Goal: Task Accomplishment & Management: Manage account settings

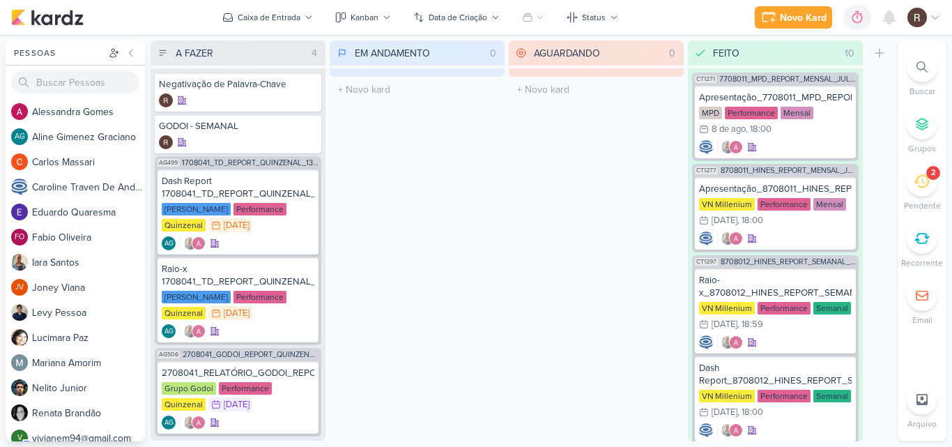
click at [925, 186] on icon at bounding box center [921, 181] width 15 height 13
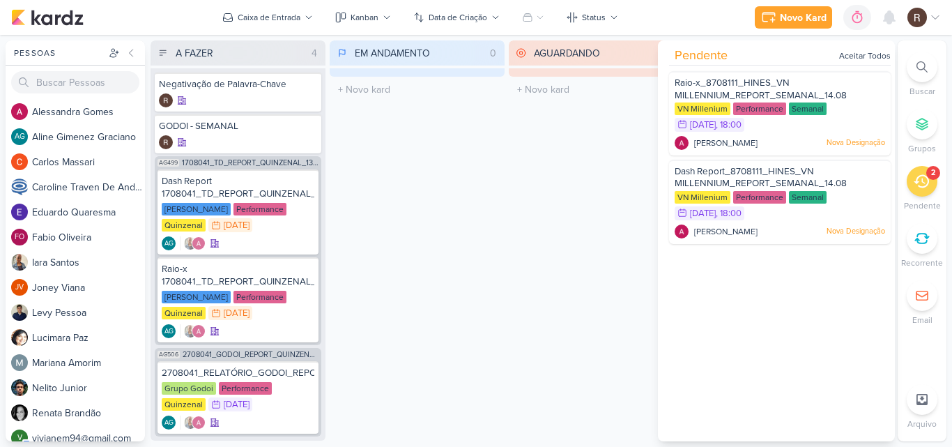
click at [546, 207] on div "AGUARDANDO 0 Mover Para Esquerda Mover Para Direita [GEOGRAPHIC_DATA] O título …" at bounding box center [596, 240] width 175 height 401
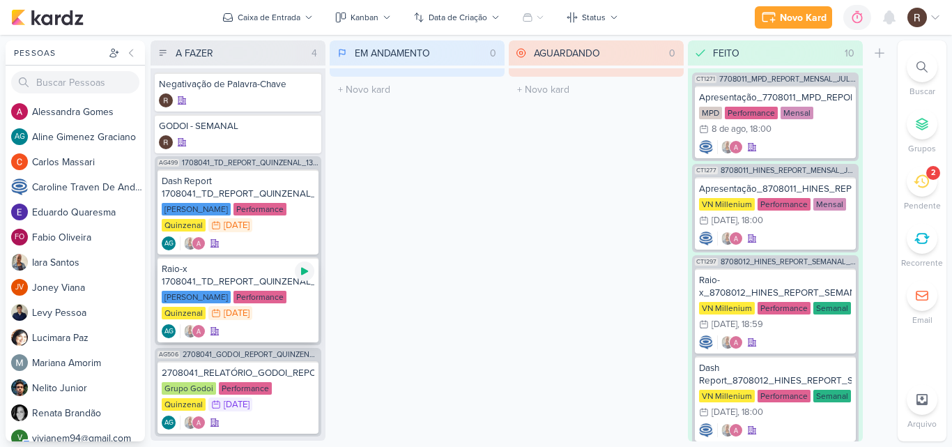
click at [305, 271] on icon at bounding box center [304, 272] width 7 height 8
click at [247, 283] on div "Raio-x 1708041_TD_REPORT_QUINZENAL_13.08" at bounding box center [238, 275] width 153 height 25
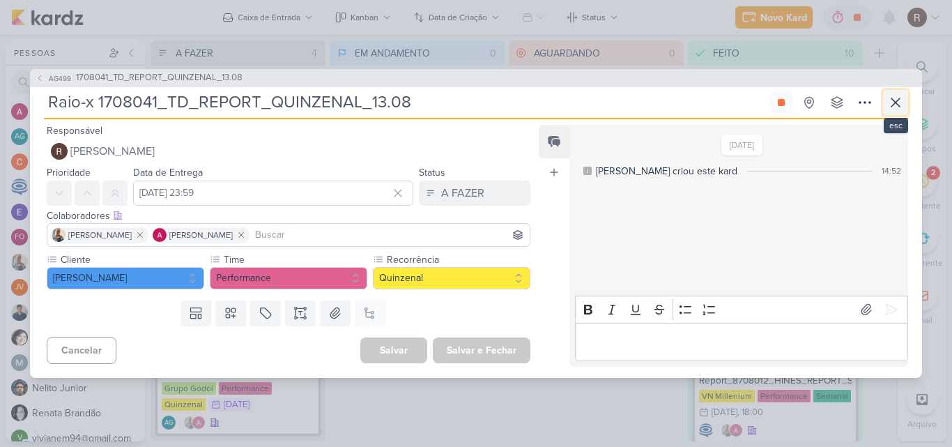
click at [895, 96] on icon at bounding box center [895, 102] width 17 height 17
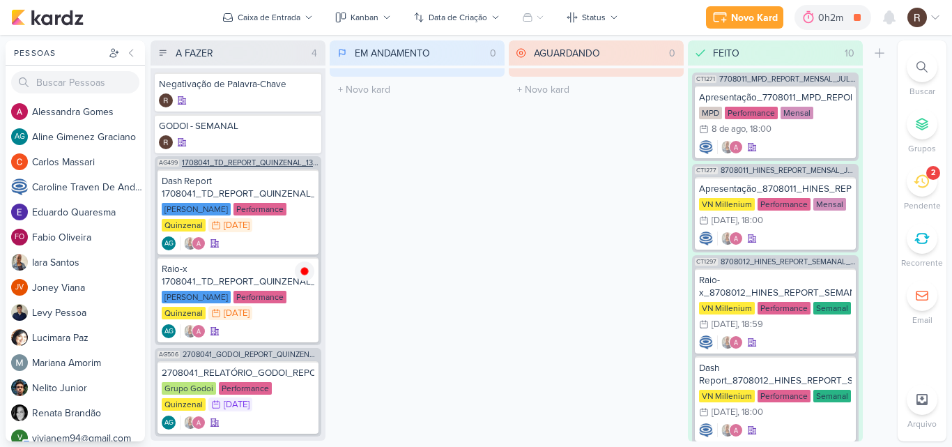
click at [252, 164] on span "1708041_TD_REPORT_QUINZENAL_13.08" at bounding box center [250, 163] width 137 height 8
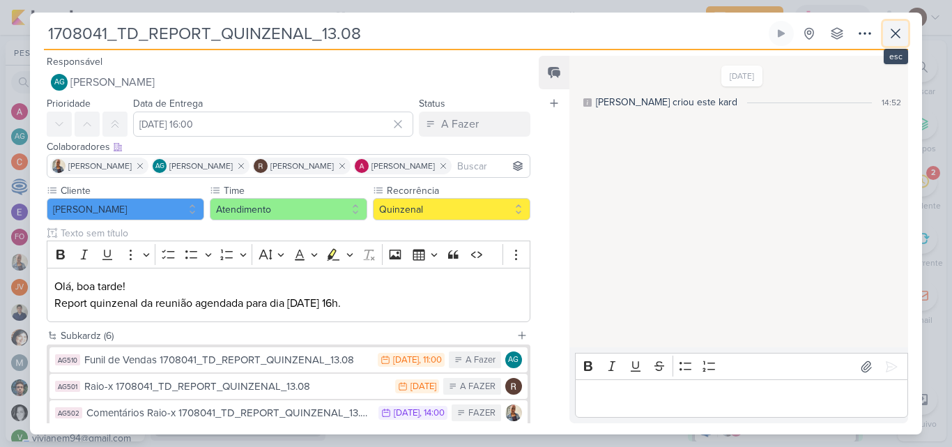
click at [902, 40] on icon at bounding box center [895, 33] width 17 height 17
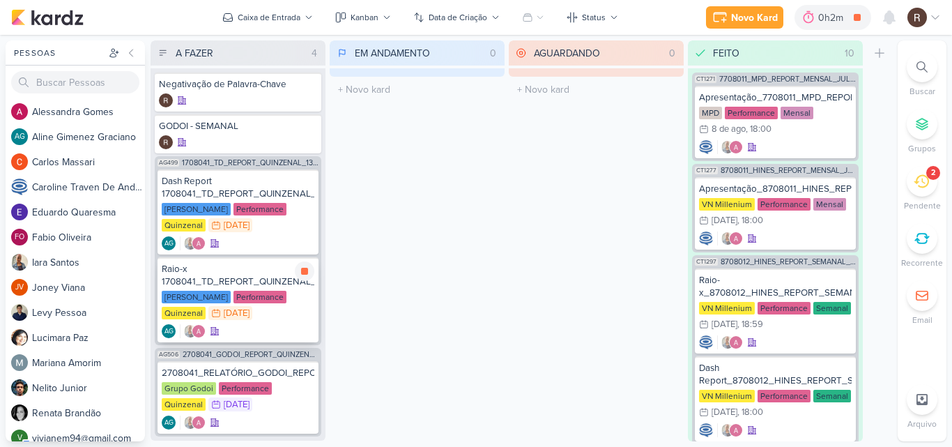
click at [244, 279] on div "Raio-x 1708041_TD_REPORT_QUINZENAL_13.08" at bounding box center [238, 275] width 153 height 25
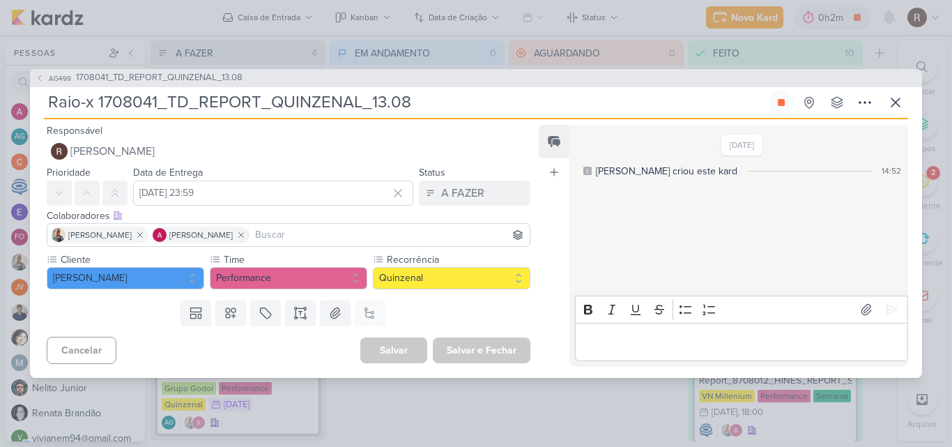
click at [643, 343] on p "Editor editing area: main" at bounding box center [741, 341] width 318 height 17
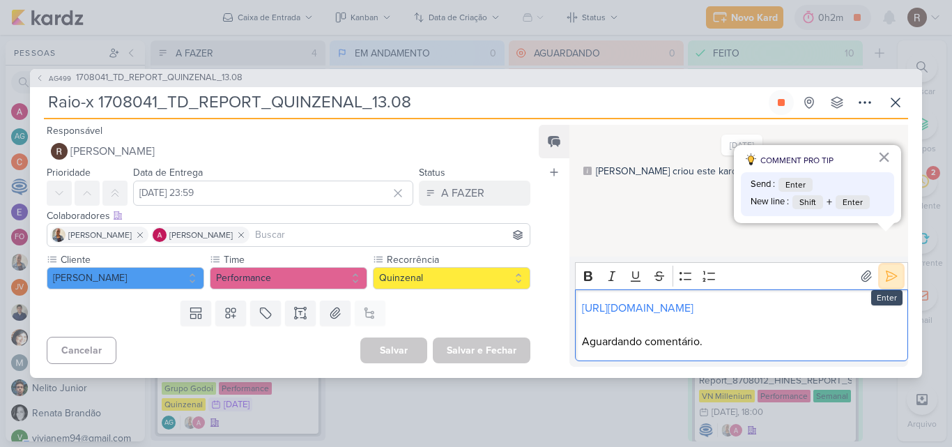
click at [884, 269] on icon at bounding box center [891, 276] width 14 height 14
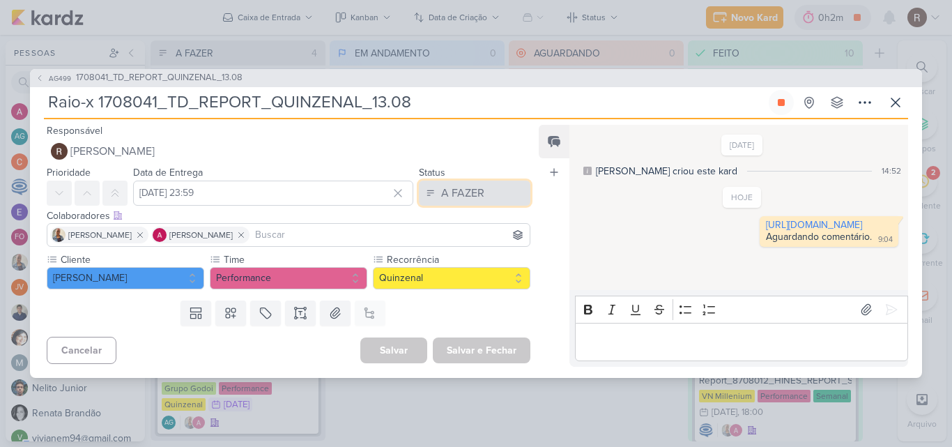
click at [489, 202] on button "A FAZER" at bounding box center [474, 192] width 111 height 25
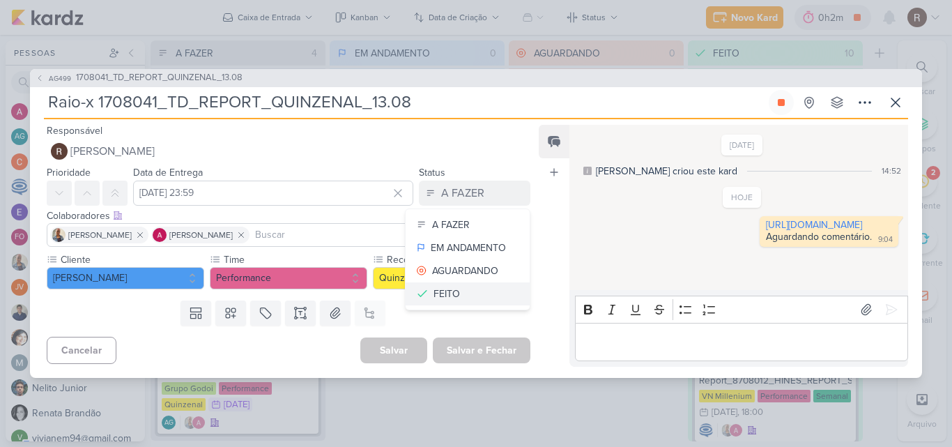
click at [470, 288] on button "FEITO" at bounding box center [468, 293] width 124 height 23
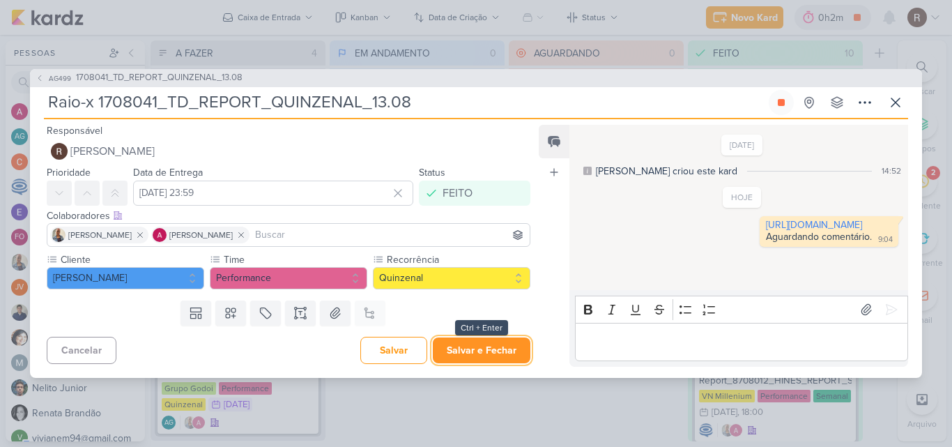
click at [497, 353] on button "Salvar e Fechar" at bounding box center [482, 350] width 98 height 26
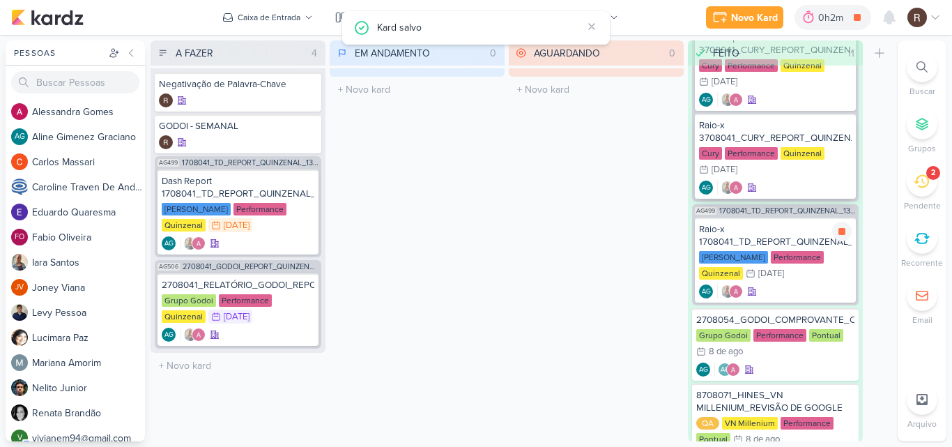
scroll to position [418, 0]
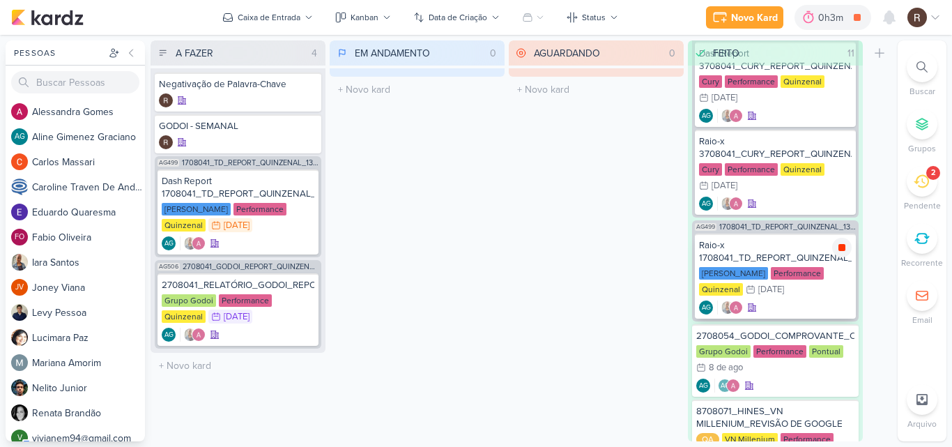
click at [840, 252] on icon at bounding box center [841, 247] width 11 height 11
click at [306, 292] on icon at bounding box center [304, 287] width 11 height 11
click at [267, 289] on div "2708041_RELATÓRIO_GODOI_REPORT_QUINZENAL_14.08" at bounding box center [238, 285] width 153 height 13
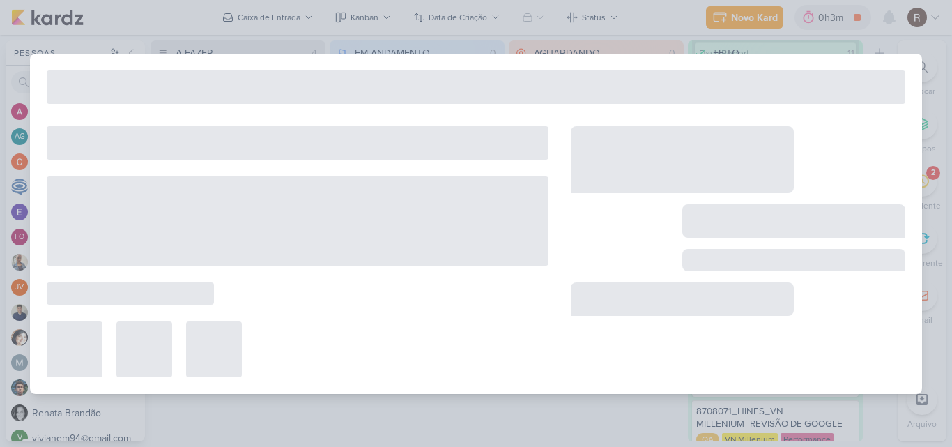
type input "2708041_RELATÓRIO_GODOI_REPORT_QUINZENAL_14.08"
type input "[DATE] 23:59"
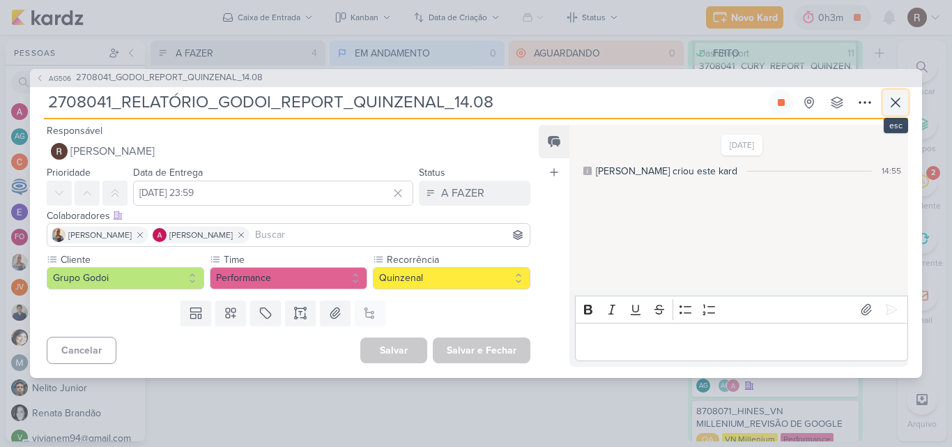
click at [895, 105] on icon at bounding box center [895, 102] width 17 height 17
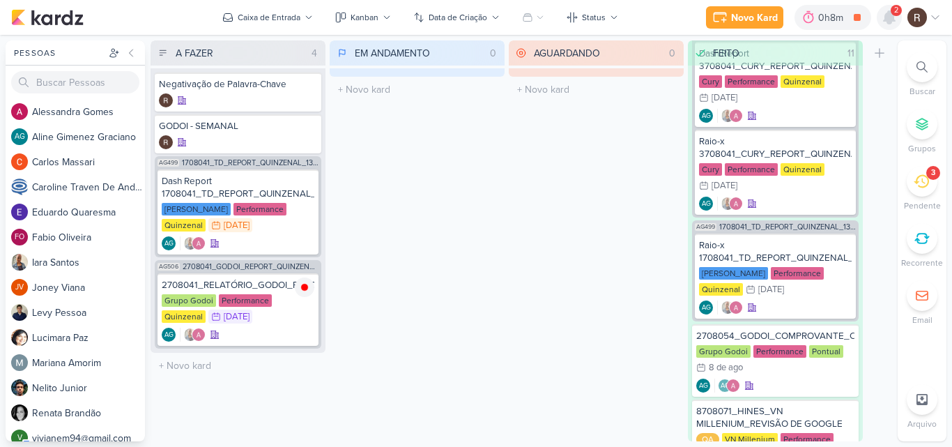
click at [890, 17] on icon at bounding box center [889, 17] width 11 height 13
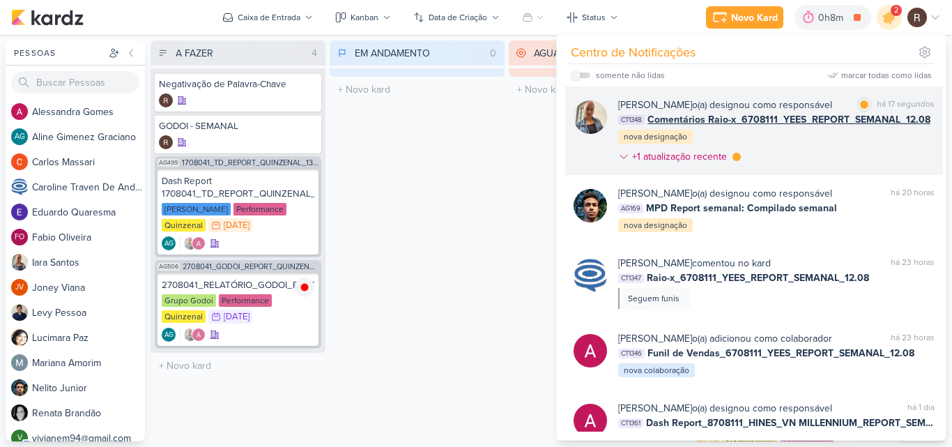
click at [846, 154] on div "[PERSON_NAME] o(a) designou como responsável marcar como lida há 17 segundos CT…" at bounding box center [776, 134] width 316 height 72
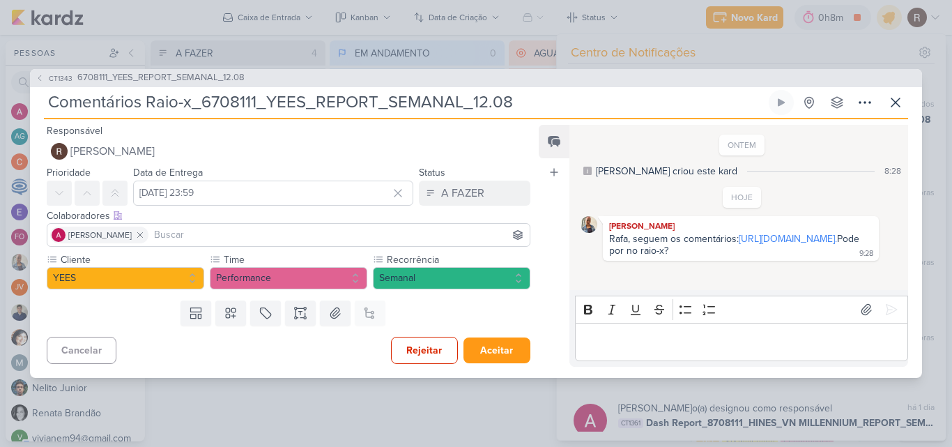
click at [511, 416] on div "CT1343 6708111_YEES_REPORT_SEMANAL_12.08 Comentários Raio-x_6708111_YEES_REPORT…" at bounding box center [476, 223] width 952 height 447
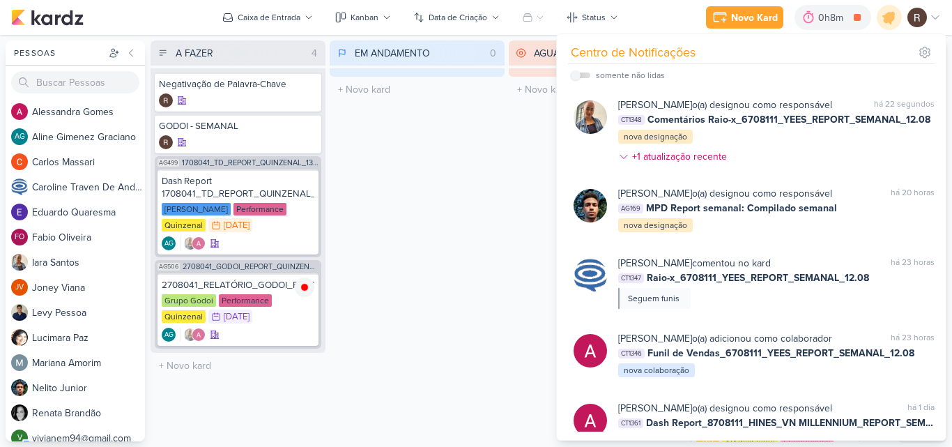
click at [470, 210] on div "EM ANDAMENTO 0 Mover Para Esquerda Mover Para Direita [GEOGRAPHIC_DATA] O títul…" at bounding box center [417, 240] width 175 height 401
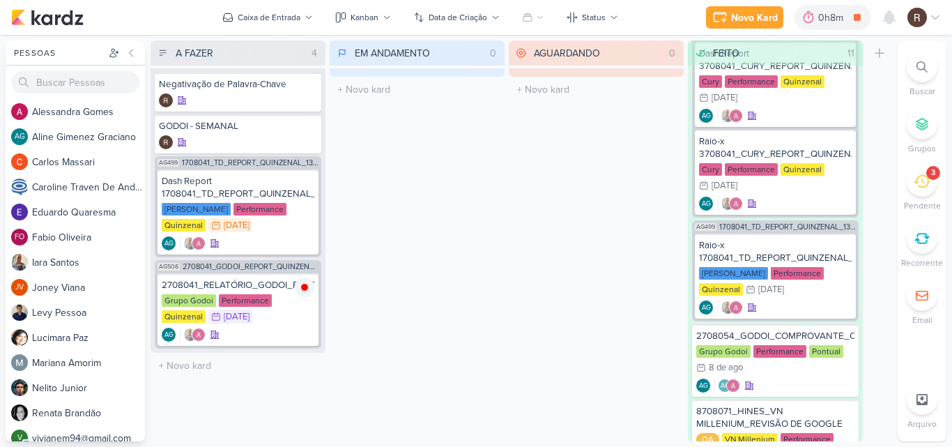
click at [924, 185] on icon at bounding box center [921, 181] width 15 height 15
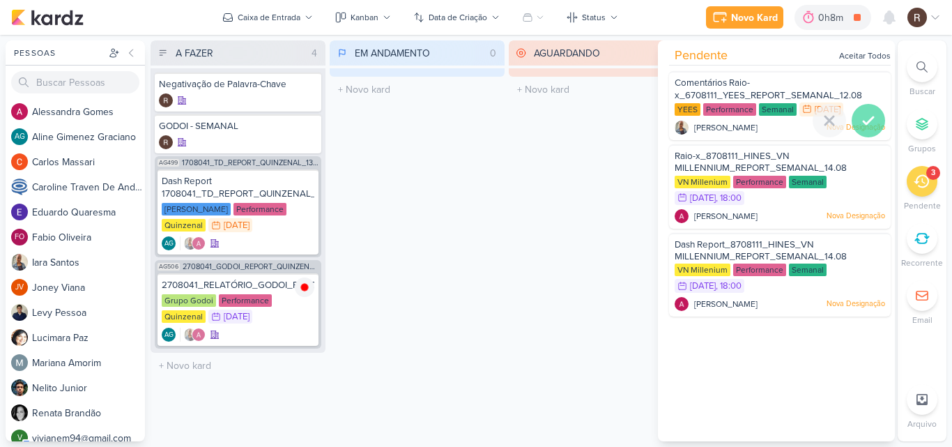
click at [863, 121] on icon at bounding box center [868, 120] width 10 height 7
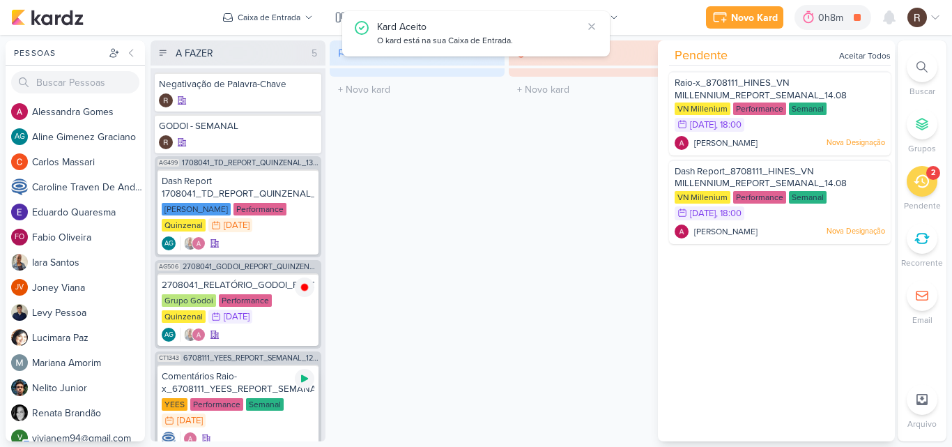
click at [300, 382] on icon at bounding box center [304, 378] width 11 height 11
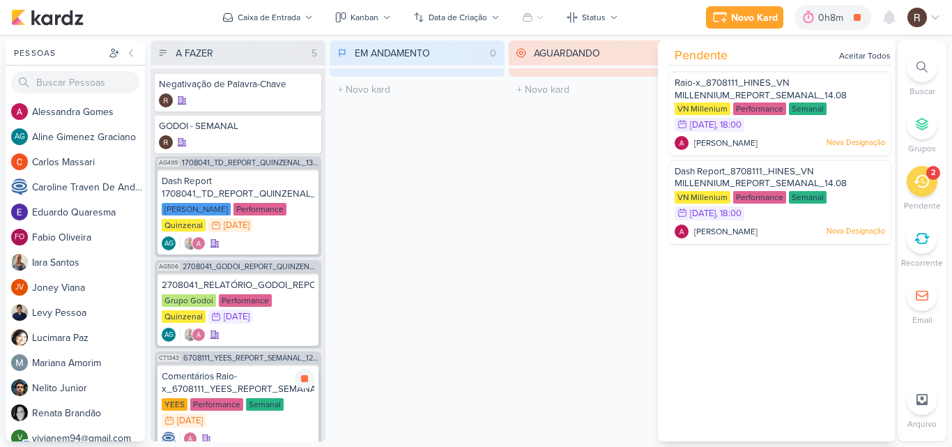
click at [240, 384] on div "Comentários Raio-x_6708111_YEES_REPORT_SEMANAL_12.08" at bounding box center [238, 382] width 153 height 25
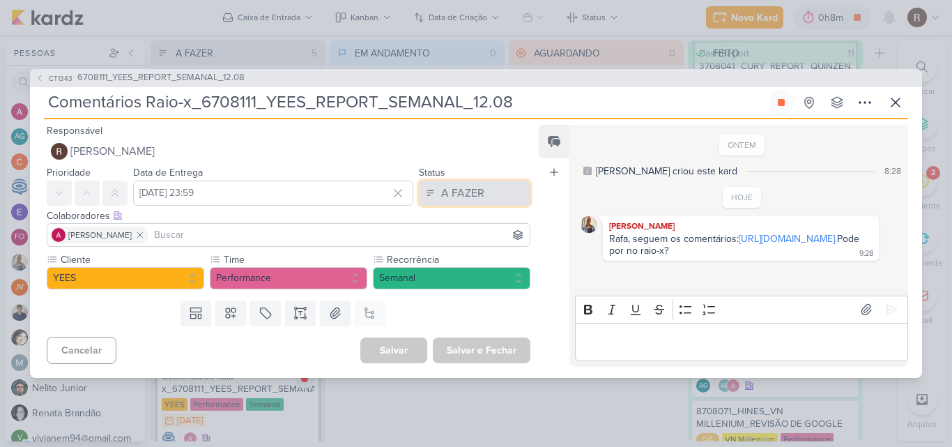
click at [491, 180] on button "A FAZER" at bounding box center [474, 192] width 111 height 25
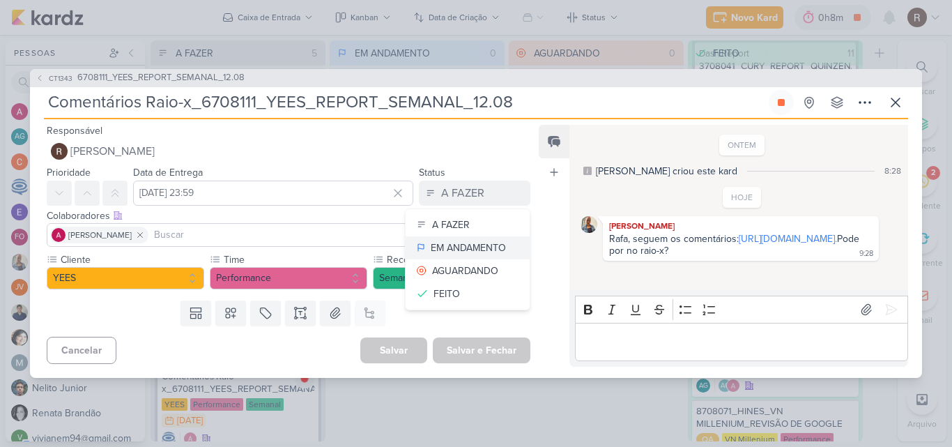
click at [479, 240] on div "EM ANDAMENTO" at bounding box center [468, 247] width 75 height 15
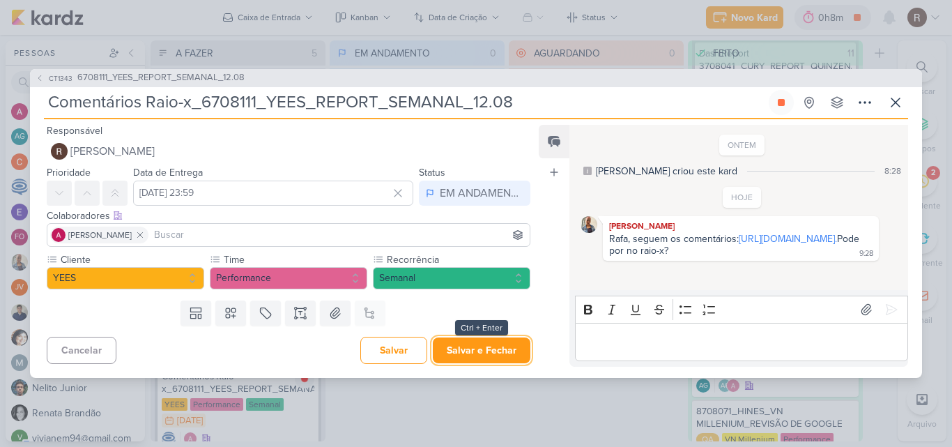
click at [473, 361] on button "Salvar e Fechar" at bounding box center [482, 350] width 98 height 26
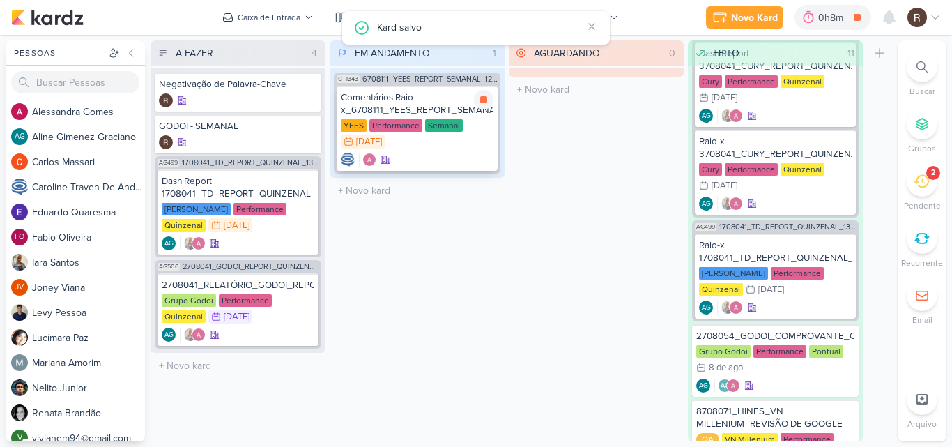
click at [429, 113] on div "Comentários Raio-x_6708111_YEES_REPORT_SEMANAL_12.08" at bounding box center [417, 103] width 153 height 25
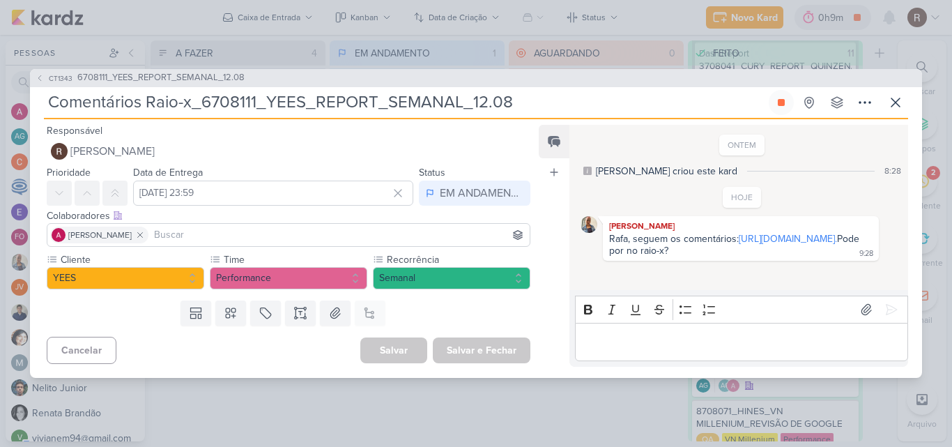
click at [653, 342] on div "Editor editing area: main" at bounding box center [741, 342] width 333 height 38
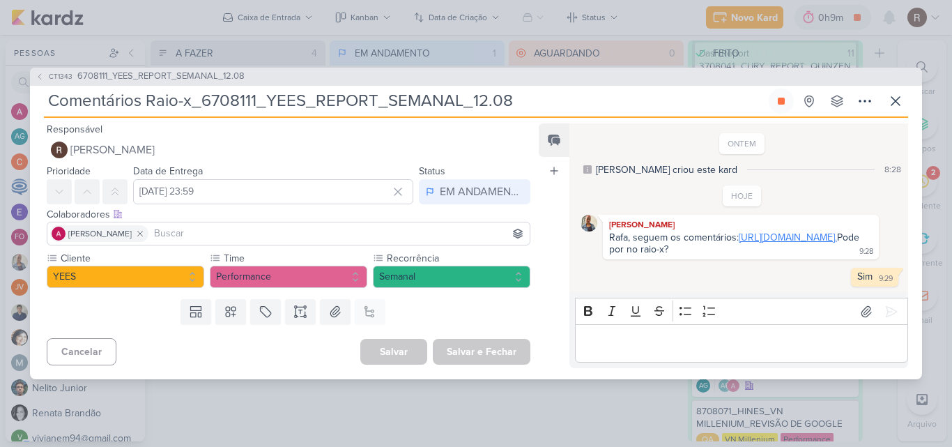
click at [739, 243] on link "[URL][DOMAIN_NAME]." at bounding box center [788, 237] width 98 height 12
click at [863, 318] on icon at bounding box center [866, 312] width 14 height 14
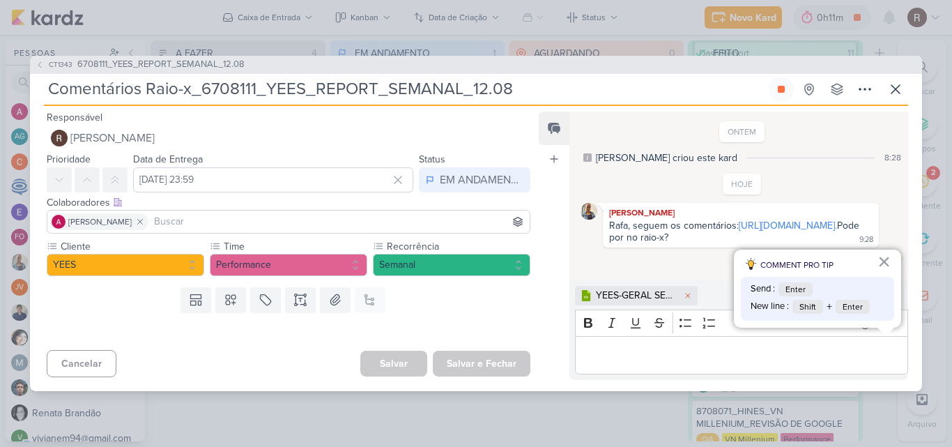
click at [646, 364] on p "Editor editing area: main" at bounding box center [741, 355] width 318 height 17
click at [893, 334] on button at bounding box center [891, 323] width 22 height 22
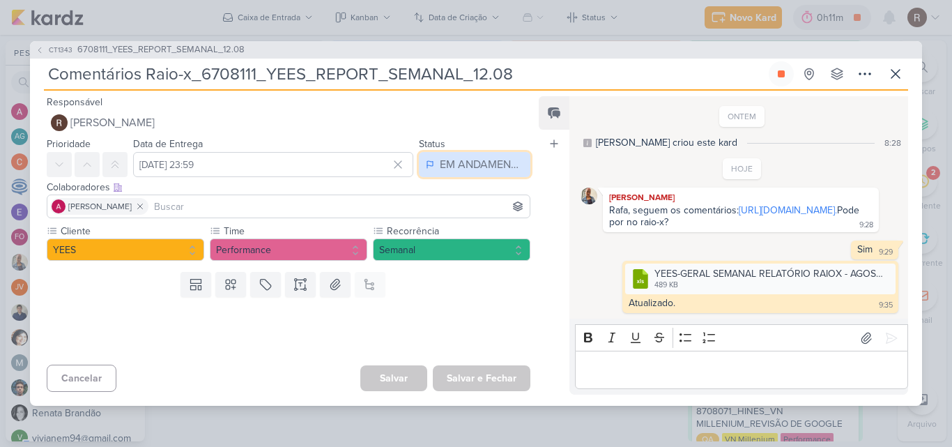
click at [440, 156] on div "EM ANDAMENTO" at bounding box center [482, 164] width 84 height 17
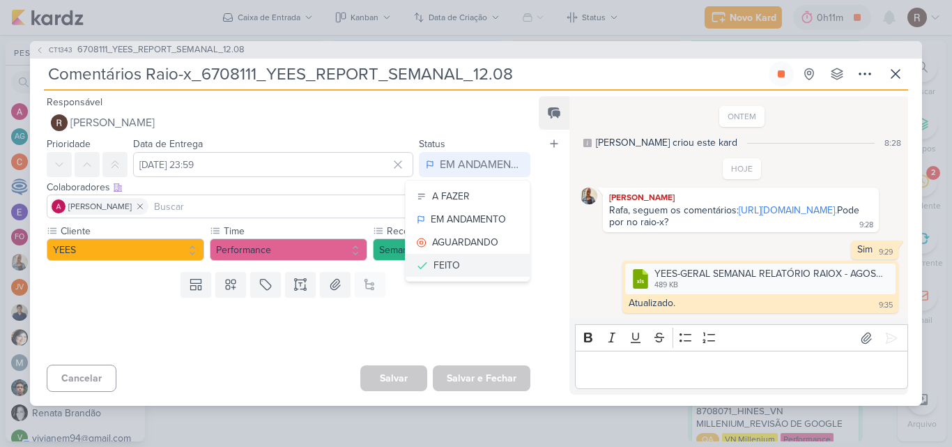
click at [447, 258] on div "FEITO" at bounding box center [446, 265] width 26 height 15
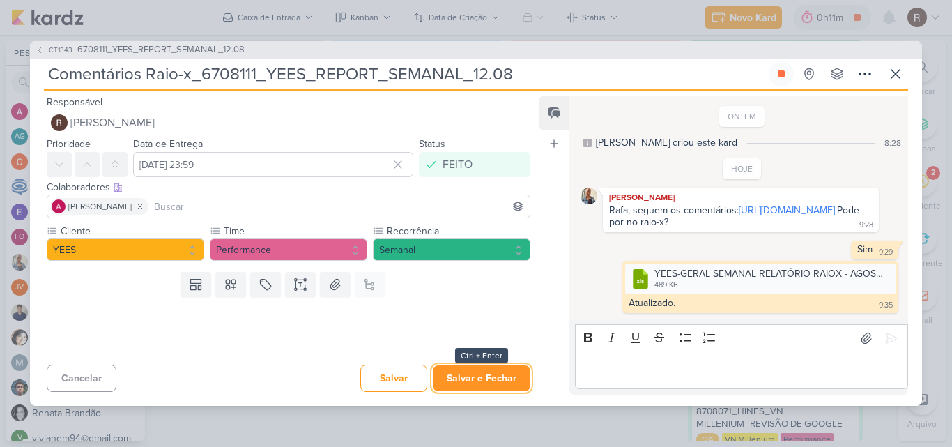
click at [477, 391] on button "Salvar e Fechar" at bounding box center [482, 378] width 98 height 26
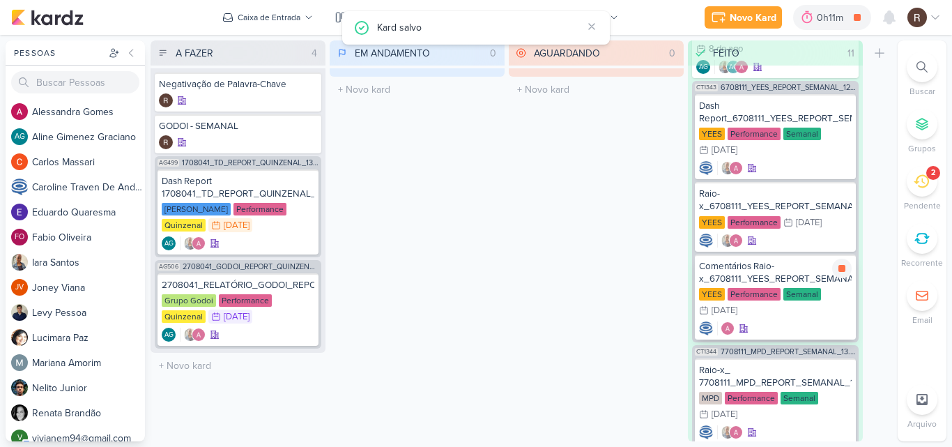
scroll to position [976, 0]
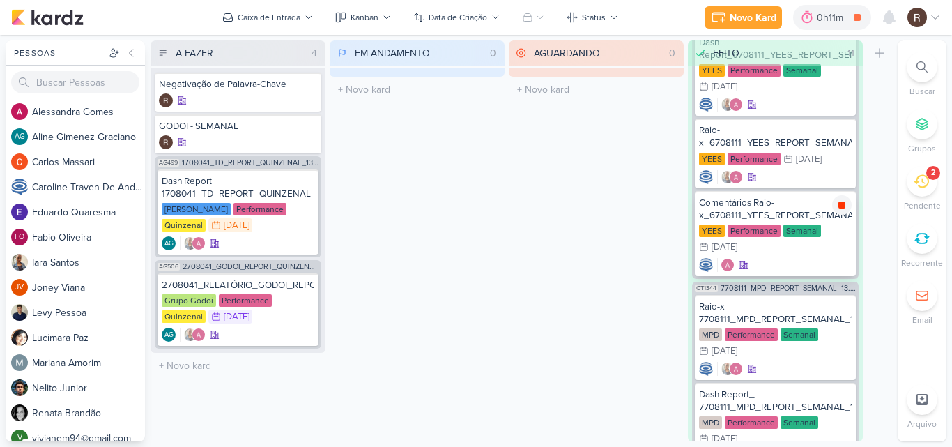
click at [843, 205] on icon at bounding box center [841, 204] width 7 height 7
click at [302, 284] on icon at bounding box center [304, 288] width 7 height 8
click at [273, 160] on span "1708041_TD_REPORT_QUINZENAL_13.08" at bounding box center [250, 163] width 137 height 8
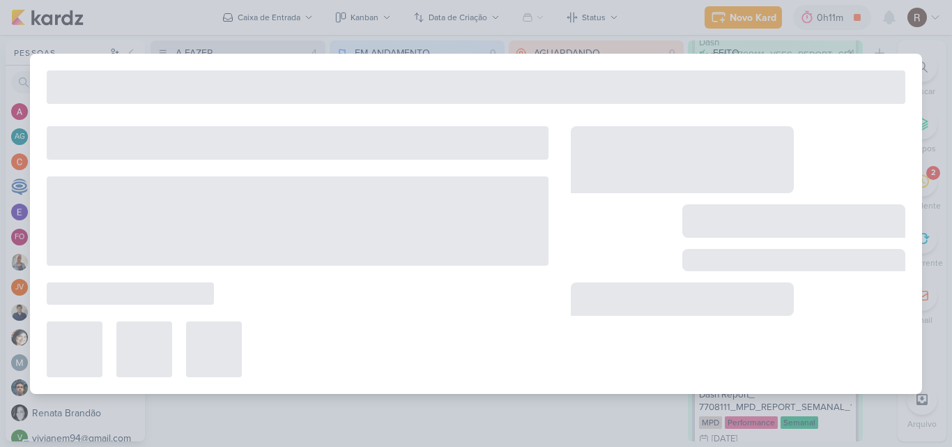
type input "1708041_TD_REPORT_QUINZENAL_13.08"
type input "[DATE] 16:00"
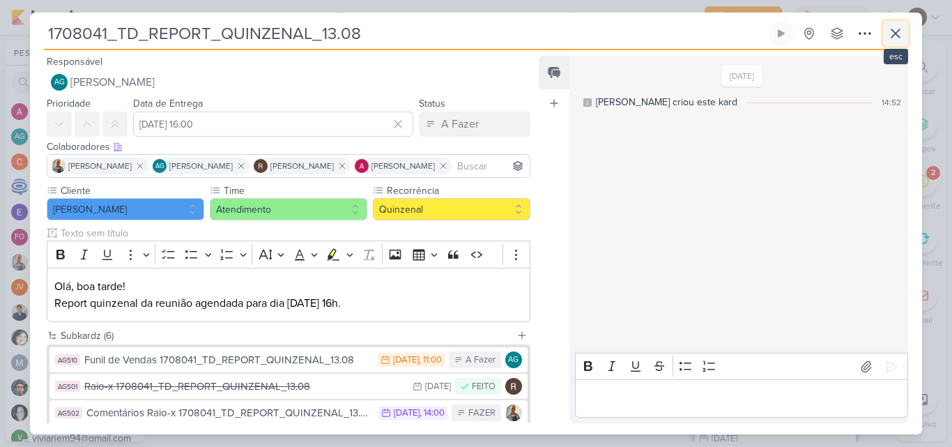
click at [892, 36] on icon at bounding box center [895, 33] width 8 height 8
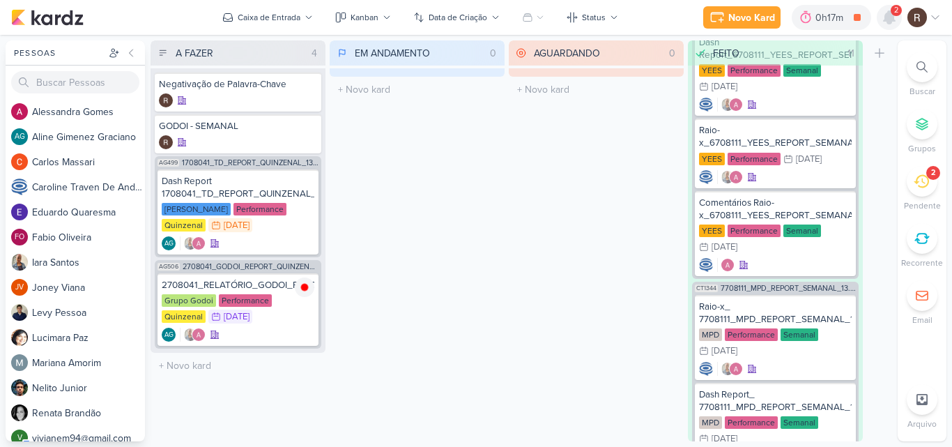
click at [889, 17] on icon at bounding box center [889, 17] width 11 height 13
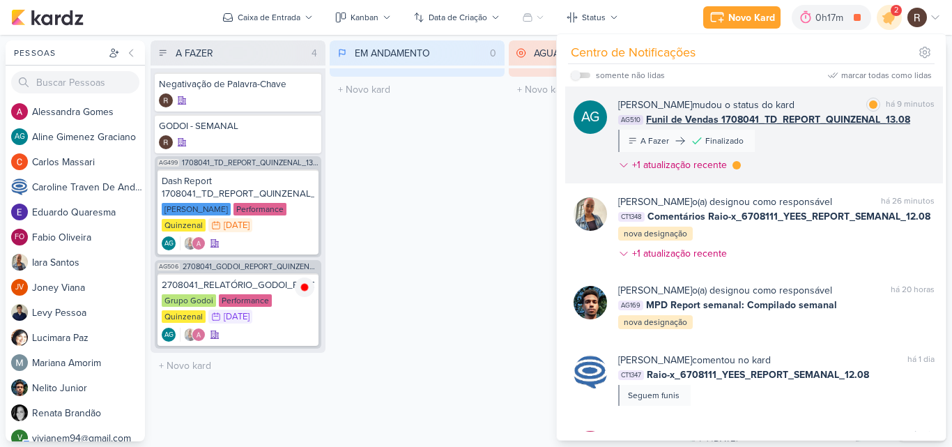
click at [813, 150] on div "[PERSON_NAME] mudou o status do kard marcar como lida há 9 minutos AG510 Funil …" at bounding box center [776, 138] width 316 height 80
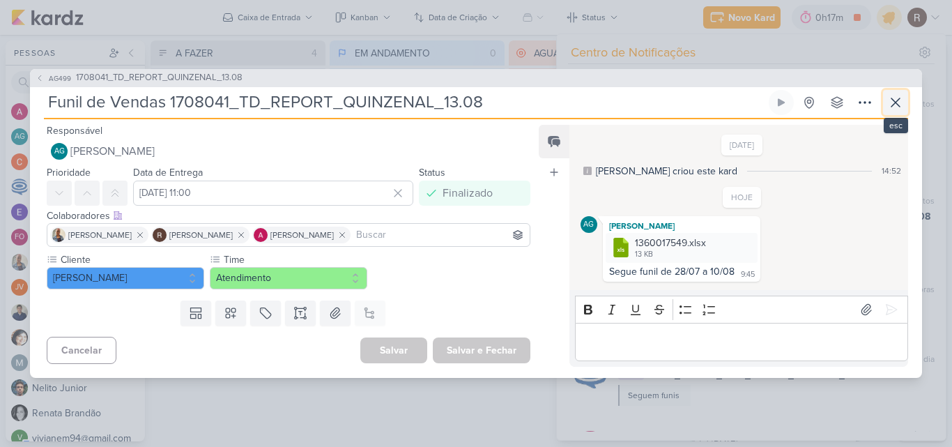
click at [897, 98] on icon at bounding box center [895, 102] width 17 height 17
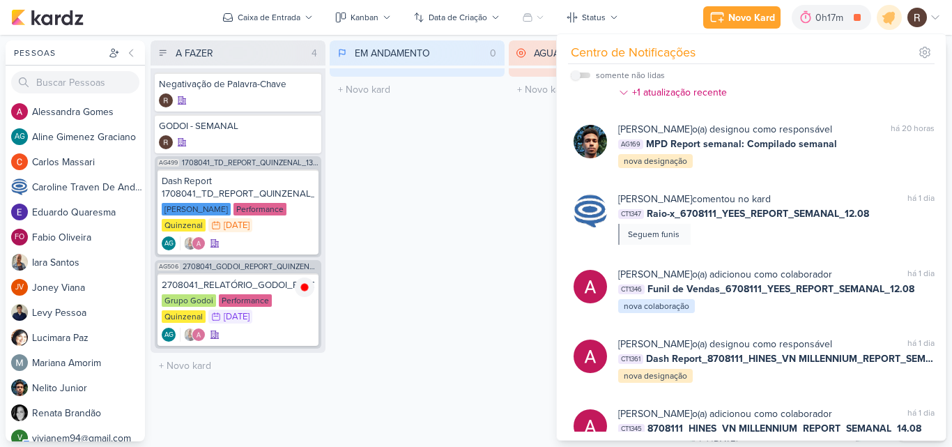
scroll to position [139, 0]
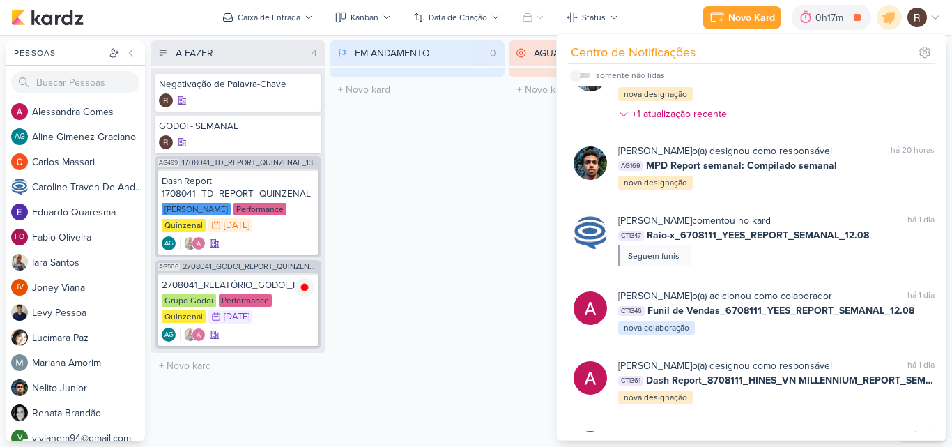
click at [500, 227] on div "EM ANDAMENTO 0 Mover Para Esquerda Mover Para Direita [GEOGRAPHIC_DATA] O títul…" at bounding box center [417, 240] width 175 height 401
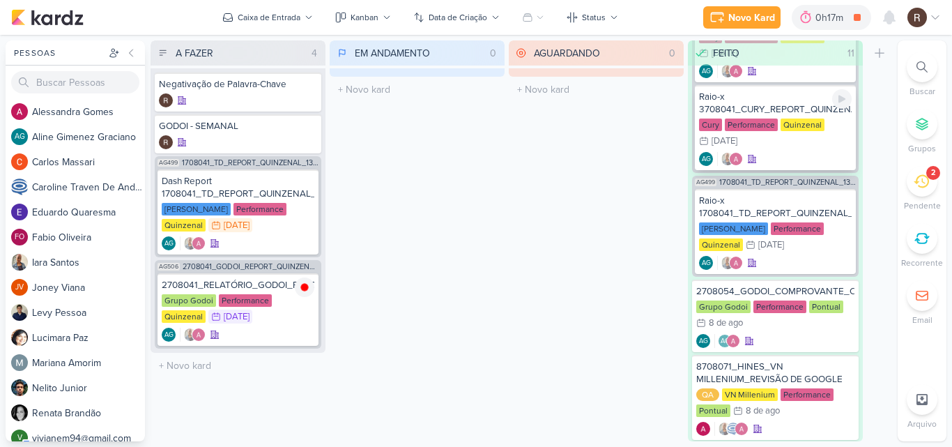
scroll to position [488, 0]
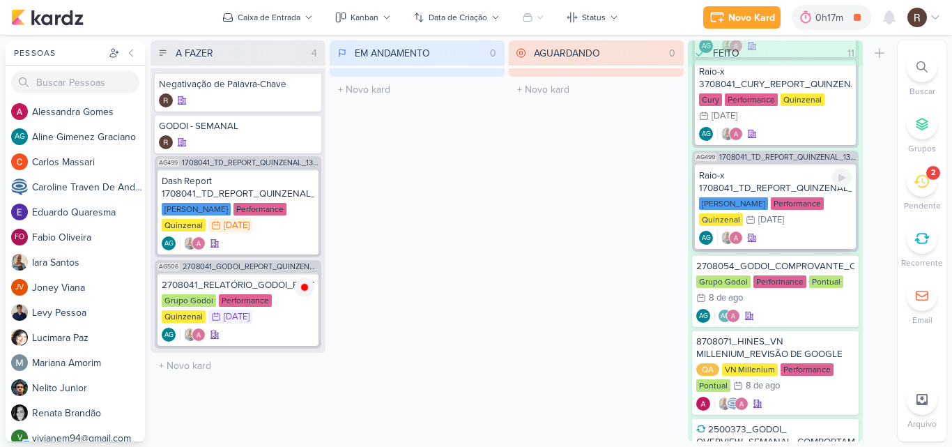
click at [797, 190] on div "Raio-x 1708041_TD_REPORT_QUINZENAL_13.08" at bounding box center [775, 181] width 153 height 25
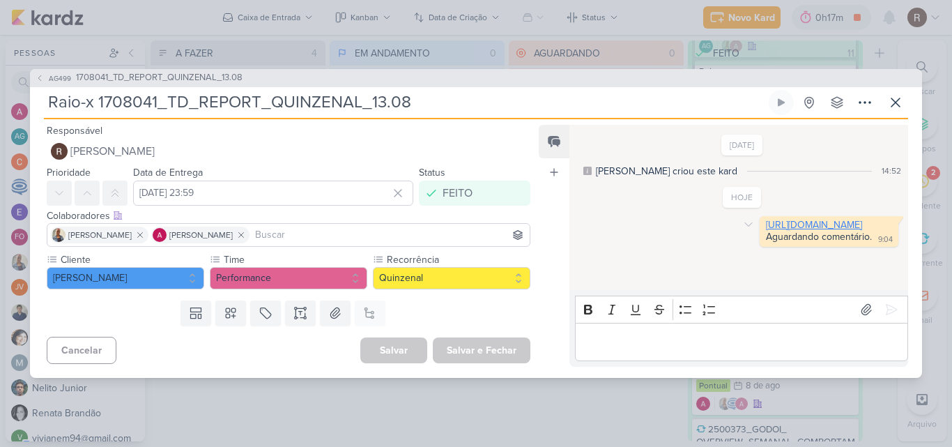
click at [766, 231] on link "[URL][DOMAIN_NAME]" at bounding box center [814, 225] width 96 height 12
click at [896, 105] on icon at bounding box center [895, 102] width 17 height 17
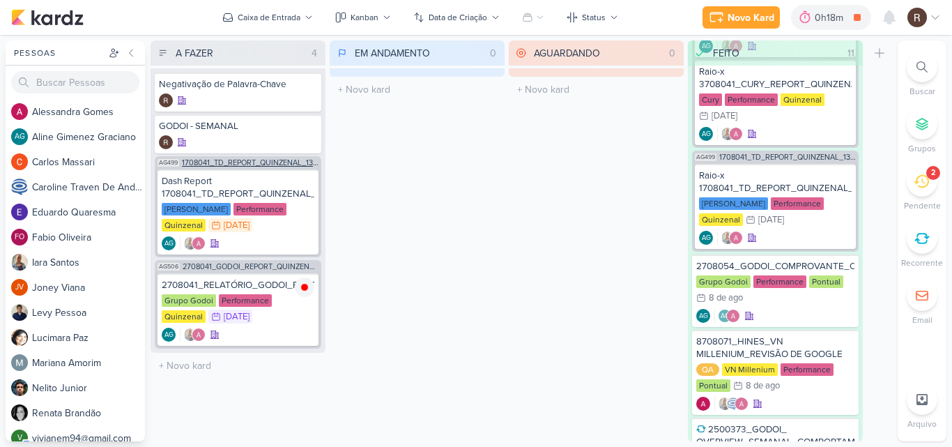
click at [252, 162] on span "1708041_TD_REPORT_QUINZENAL_13.08" at bounding box center [250, 163] width 137 height 8
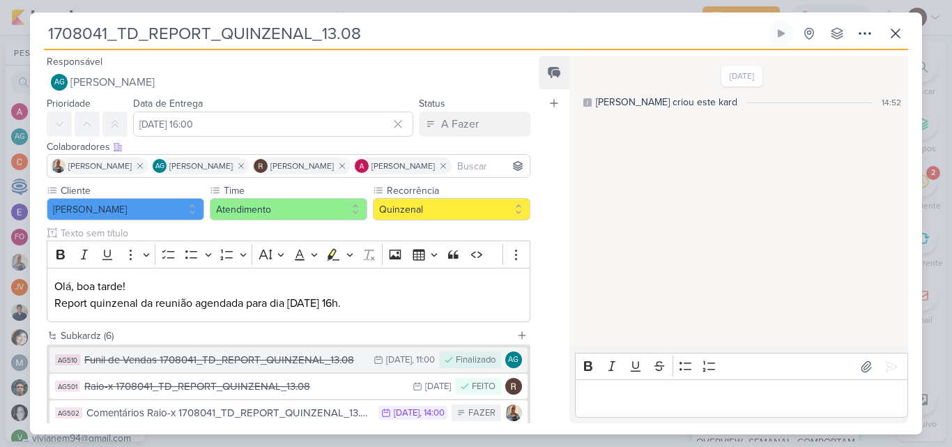
click at [284, 360] on div "Funil de Vendas 1708041_TD_REPORT_QUINZENAL_13.08" at bounding box center [225, 360] width 282 height 16
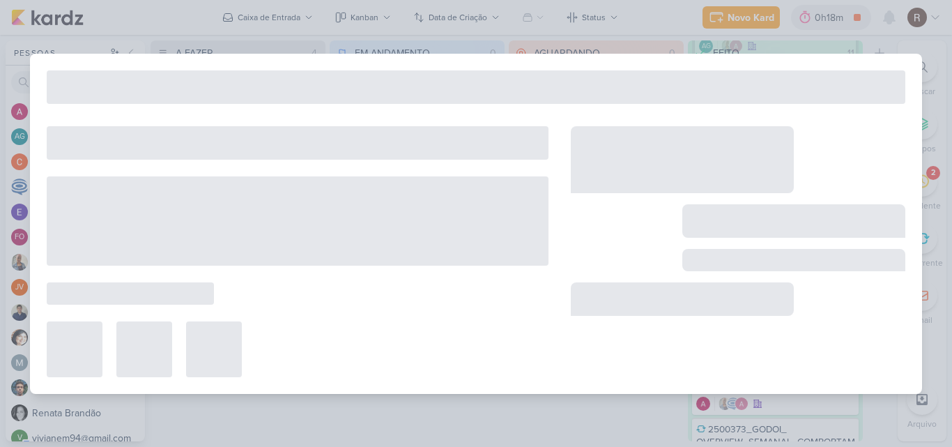
type input "Funil de Vendas 1708041_TD_REPORT_QUINZENAL_13.08"
type input "[DATE] 11:00"
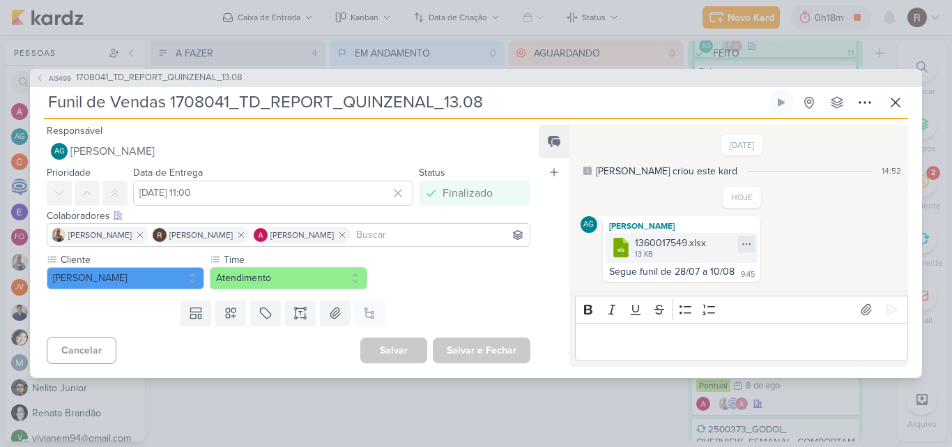
click at [742, 244] on icon at bounding box center [746, 243] width 8 height 1
click at [687, 288] on div "Baixar" at bounding box center [679, 290] width 26 height 15
click at [892, 97] on icon at bounding box center [895, 102] width 17 height 17
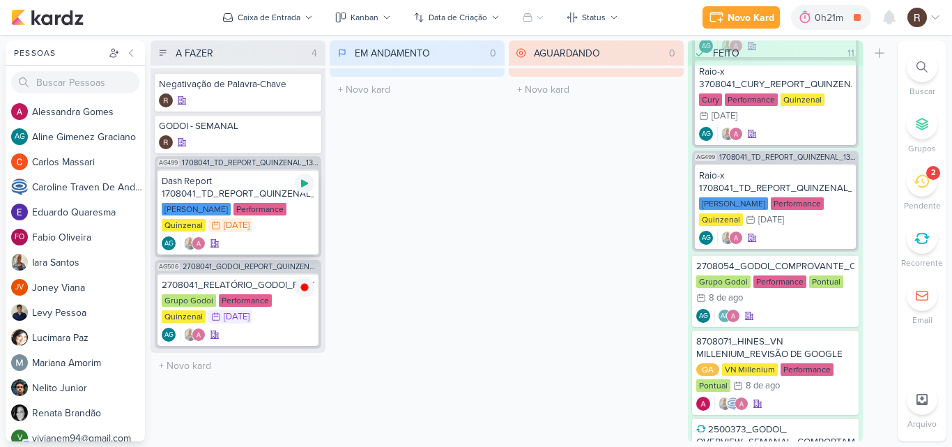
click at [305, 182] on icon at bounding box center [304, 184] width 7 height 8
